Goal: Information Seeking & Learning: Compare options

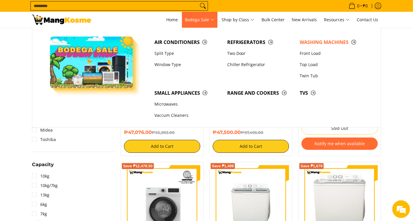
click at [196, 21] on span "Bodega Sale" at bounding box center [200, 19] width 30 height 7
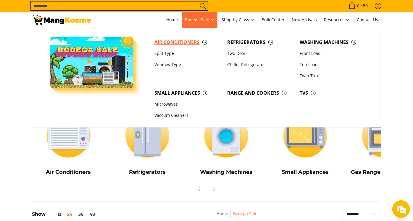
click at [178, 42] on span "Air Conditioners" at bounding box center [187, 42] width 67 height 7
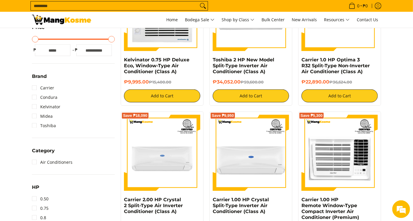
scroll to position [197, 0]
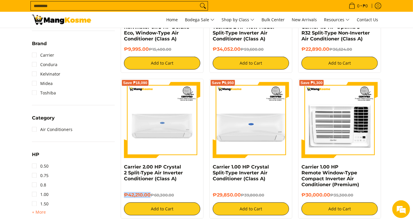
drag, startPoint x: 150, startPoint y: 194, endPoint x: 122, endPoint y: 194, distance: 27.5
click at [122, 194] on div "Save ₱18,090 Carrier 2.00 HP Crystal 2 Split-Type Air Inverter Conditioner (Cla…" at bounding box center [162, 149] width 83 height 140
copy h6 "₱42,210.00"
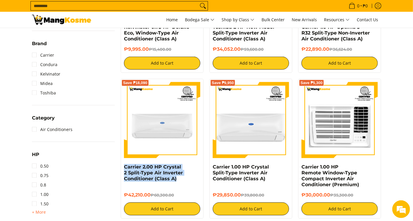
drag, startPoint x: 179, startPoint y: 177, endPoint x: 123, endPoint y: 170, distance: 56.7
click at [123, 170] on div "Save ₱18,090 Carrier 2.00 HP Crystal 2 Split-Type Air Inverter Conditioner (Cla…" at bounding box center [162, 149] width 83 height 140
copy link "Carrier 2.00 HP Crystal 2 Split-Type Air Inverter Conditioner (Class A)"
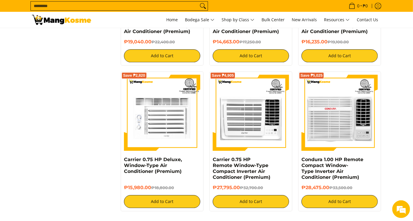
scroll to position [1183, 0]
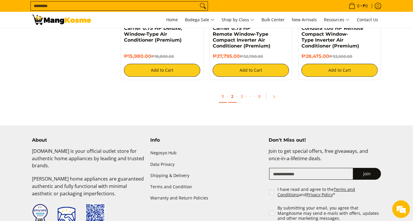
click at [234, 101] on link "2" at bounding box center [232, 97] width 8 height 12
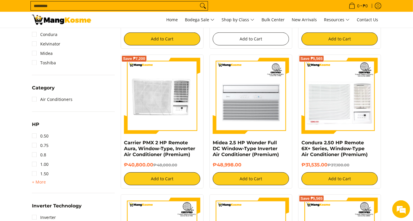
scroll to position [230, 0]
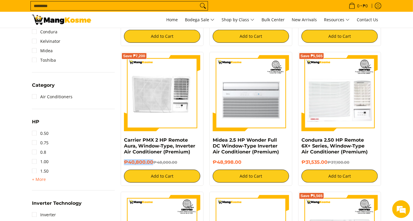
drag, startPoint x: 150, startPoint y: 163, endPoint x: 122, endPoint y: 163, distance: 28.1
click at [122, 163] on div "Save ₱7,200 Carrier PMX 2 HP Remote Aura, Window-Type, Inverter Air Conditioner…" at bounding box center [162, 119] width 83 height 134
copy h6 "₱40,800.00"
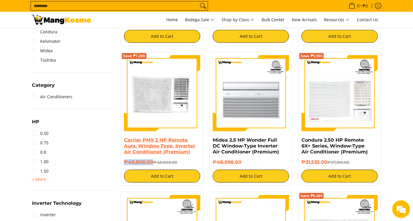
scroll to position [0, 0]
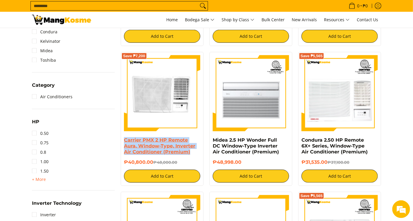
drag, startPoint x: 192, startPoint y: 154, endPoint x: 124, endPoint y: 143, distance: 69.7
click at [124, 143] on h4 "Carrier PMX 2 HP Remote Aura, Window-Type, Inverter Air Conditioner (Premium)" at bounding box center [162, 146] width 76 height 18
copy link "Carrier PMX 2 HP Remote Aura, Window-Type, Inverter Air Conditioner (Premium)"
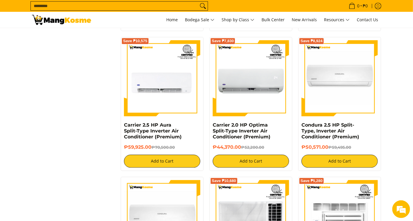
scroll to position [985, 0]
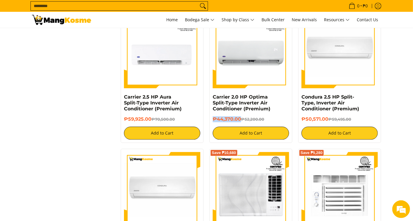
drag, startPoint x: 241, startPoint y: 121, endPoint x: 210, endPoint y: 121, distance: 30.5
click at [210, 121] on div "Save ₱7,830 Carrier 2.0 HP Optima Split-Type Inverter Air Conditioner (Premium)…" at bounding box center [250, 76] width 83 height 134
copy h6 "₱44,370.00"
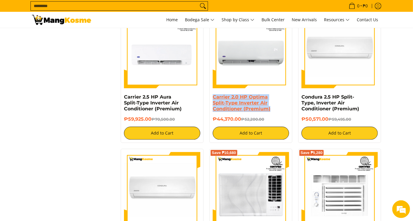
drag, startPoint x: 266, startPoint y: 112, endPoint x: 213, endPoint y: 100, distance: 54.7
click at [213, 100] on h4 "Carrier 2.0 HP Optima Split-Type Inverter Air Conditioner (Premium)" at bounding box center [251, 103] width 76 height 18
copy link "Carrier 2.0 HP Optima Split-Type Inverter Air Conditioner (Premium)"
